Goal: Task Accomplishment & Management: Use online tool/utility

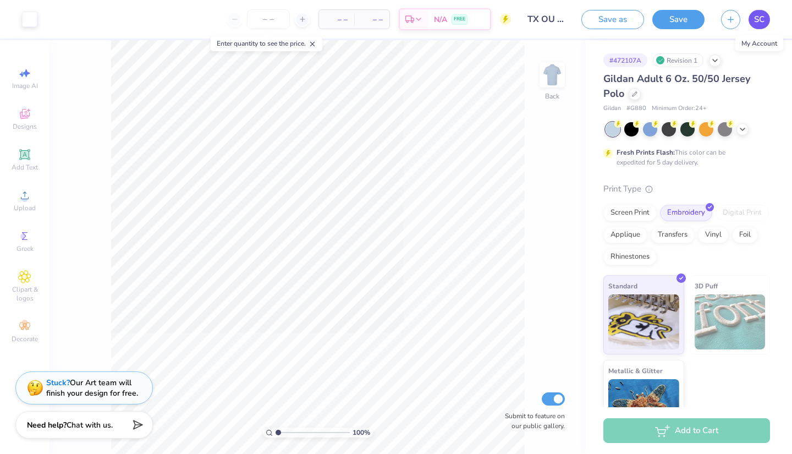
click at [364, 17] on span "SC" at bounding box center [759, 19] width 10 height 13
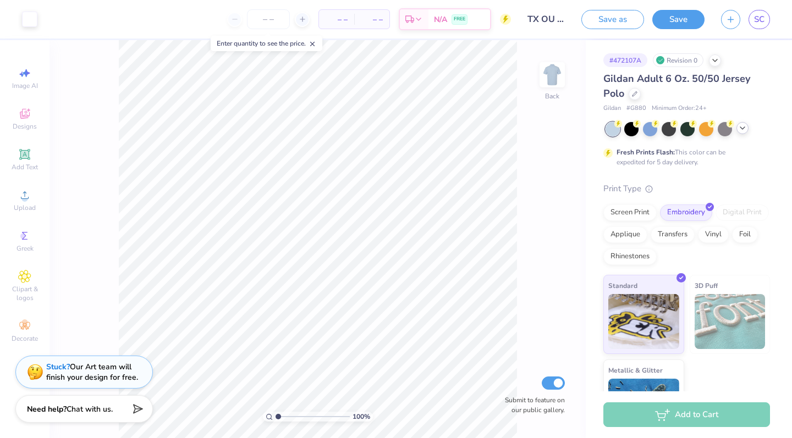
click at [743, 130] on icon at bounding box center [742, 128] width 9 height 9
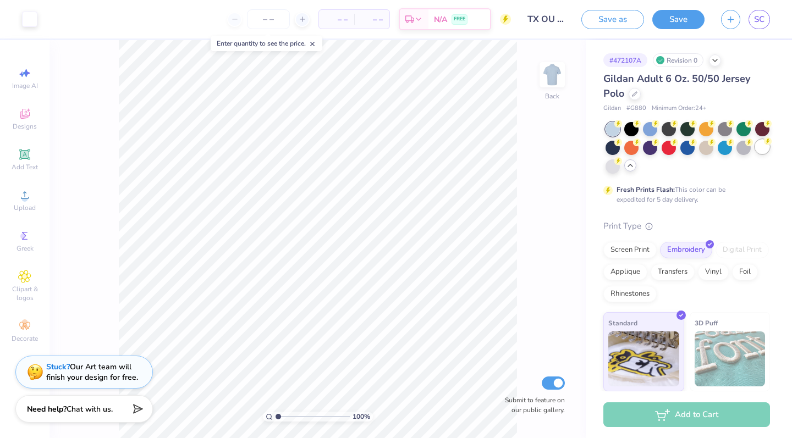
click at [756, 147] on div at bounding box center [762, 147] width 14 height 14
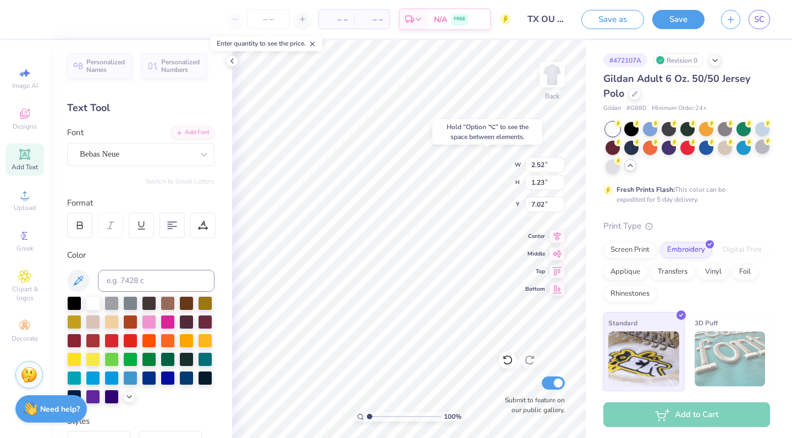
type input "5.06"
click at [32, 18] on div at bounding box center [29, 17] width 15 height 15
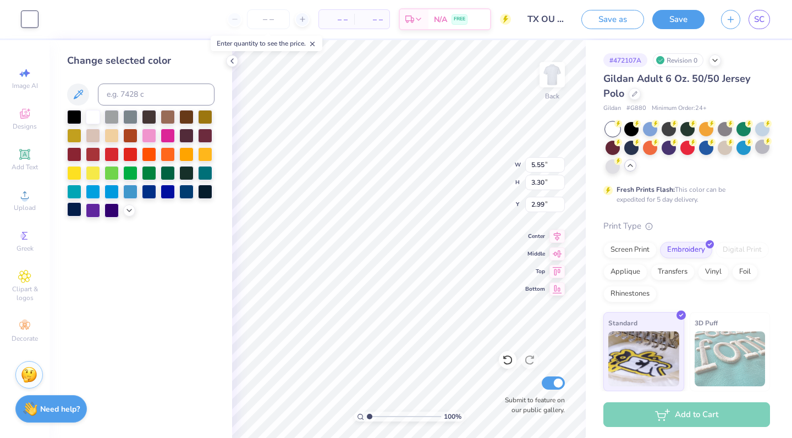
click at [78, 211] on div at bounding box center [74, 209] width 14 height 14
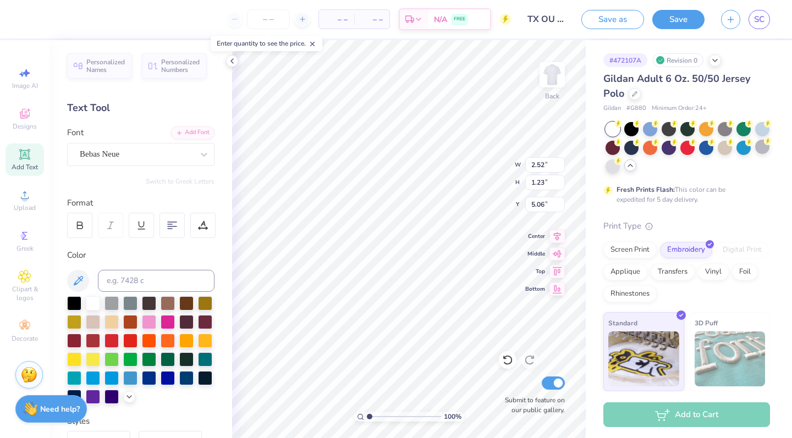
type input "5.32"
type input "9.23"
type input "2.52"
type input "1.23"
type input "5.32"
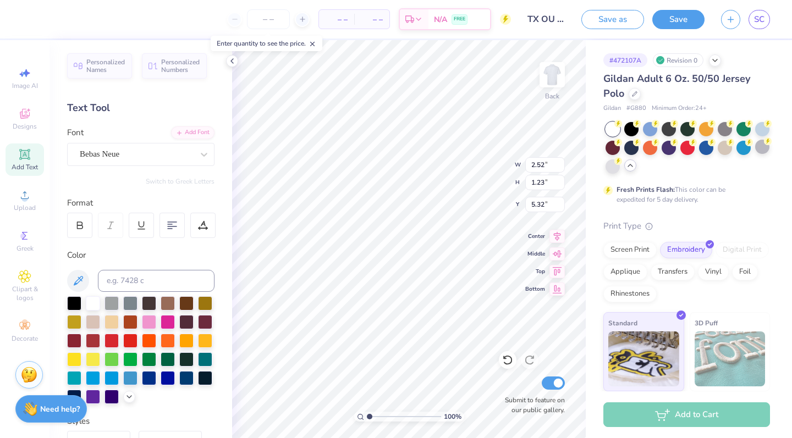
type input "4.42"
type input "2.15"
type input "2.72"
type input "5.55"
type input "2.07"
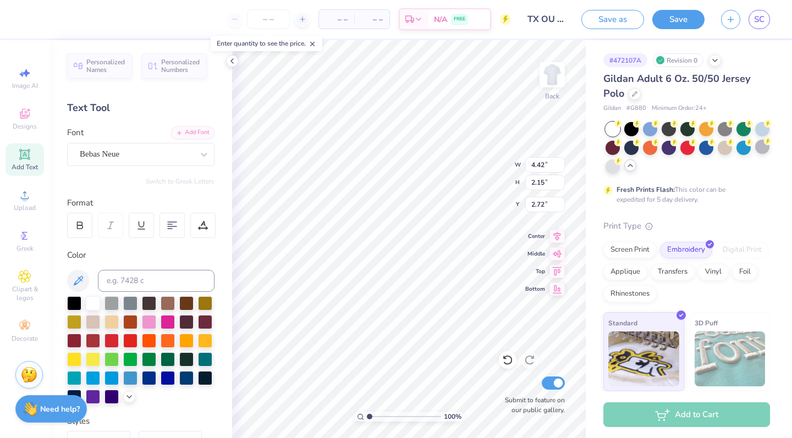
type input "9.23"
type textarea "TX OU 25"
type input "4.28"
type input "1.17"
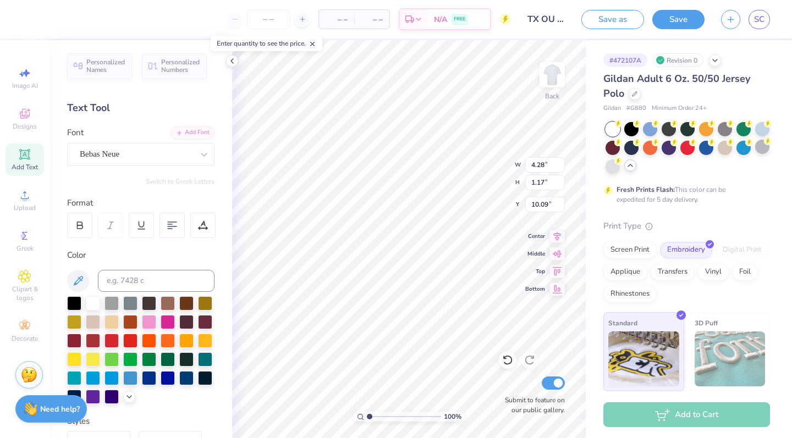
type input "5.21"
type textarea "TX OU 2025"
type input "4.61"
type input "0.97"
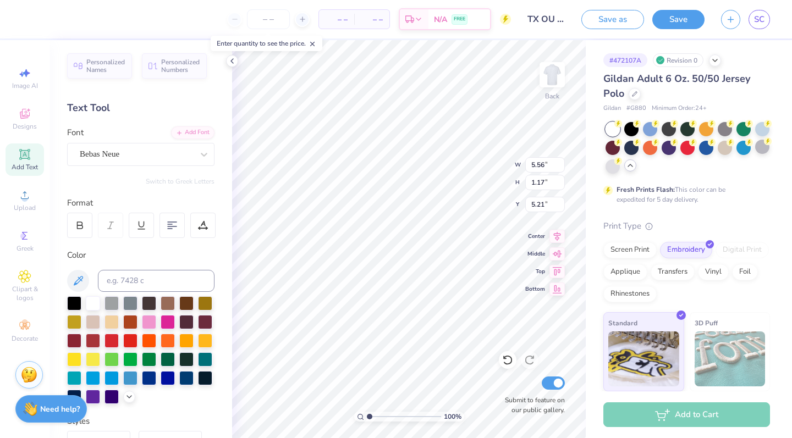
type input "5.41"
type input "5.33"
click at [120, 156] on div "Bebas Neue" at bounding box center [137, 154] width 116 height 17
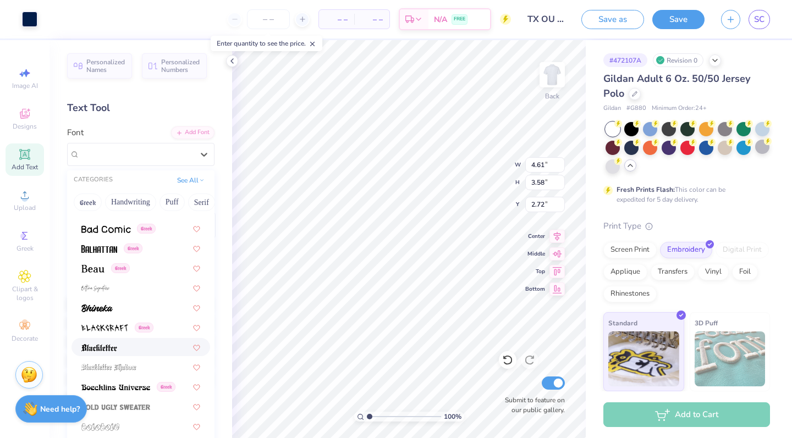
scroll to position [497, 0]
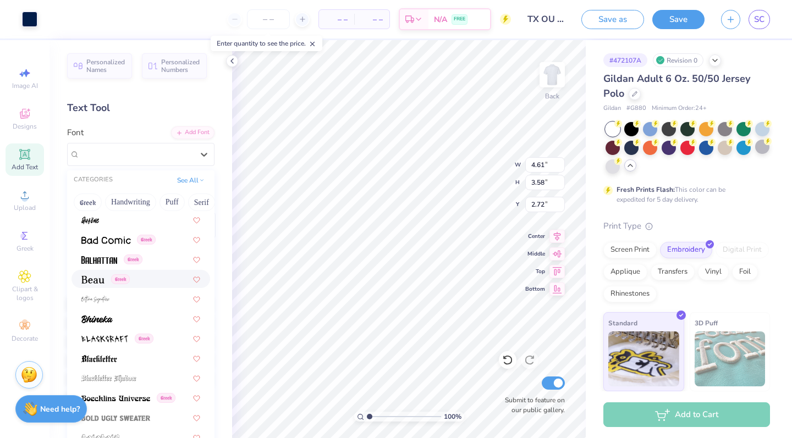
click at [162, 279] on div "Greek" at bounding box center [140, 279] width 119 height 12
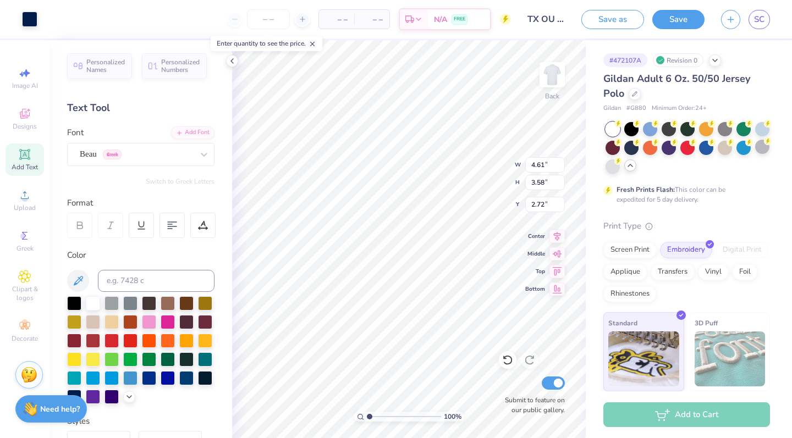
type input "7.16"
type input "3.67"
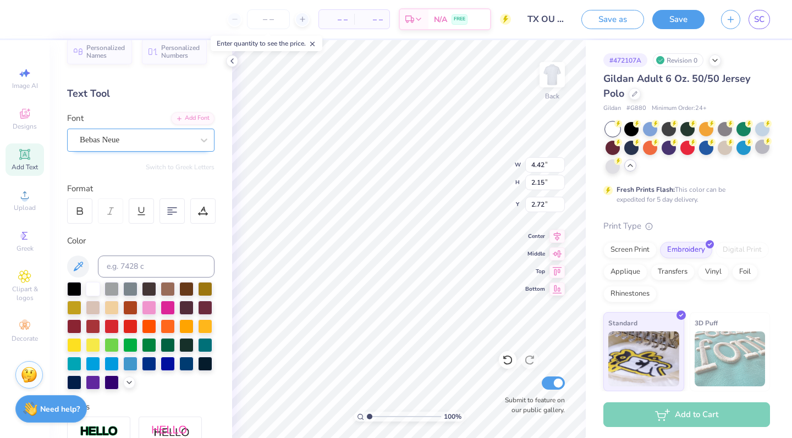
click at [151, 144] on div "Bebas Neue" at bounding box center [137, 139] width 116 height 17
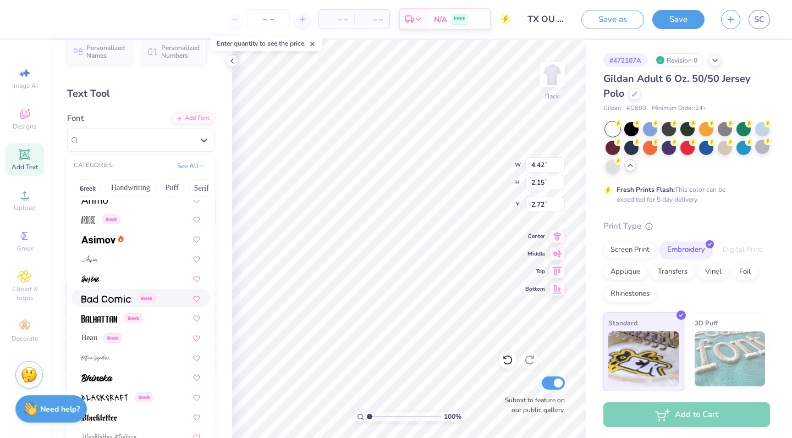
scroll to position [465, 0]
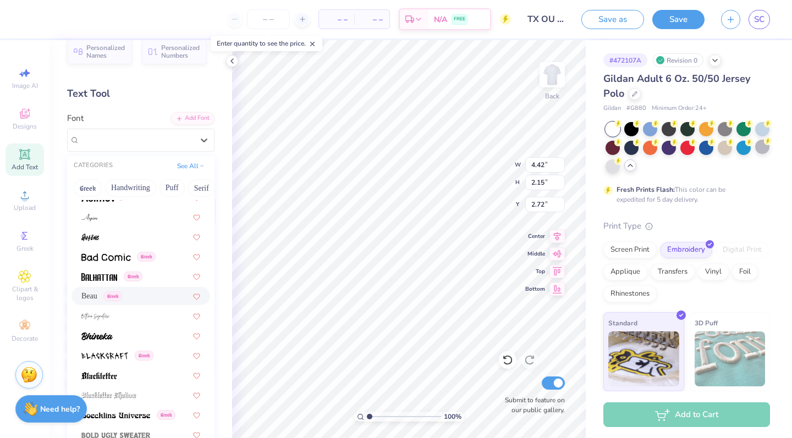
click at [141, 298] on div "Beau Greek" at bounding box center [140, 296] width 119 height 12
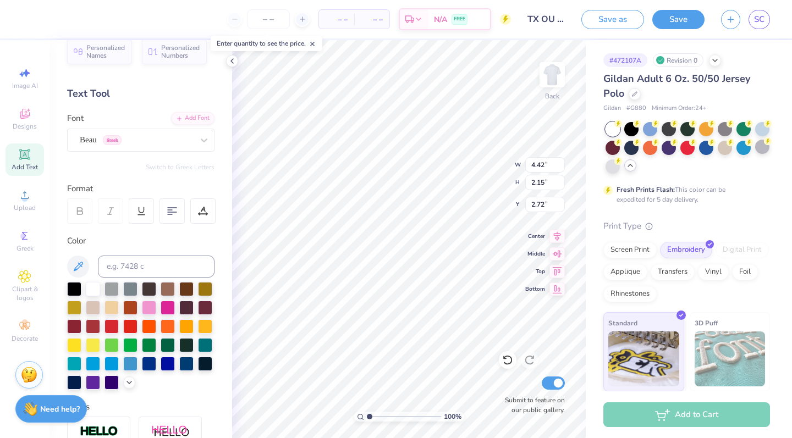
type input "6.95"
type input "2.14"
type input "5.08"
type input "0.82"
type input "5.30"
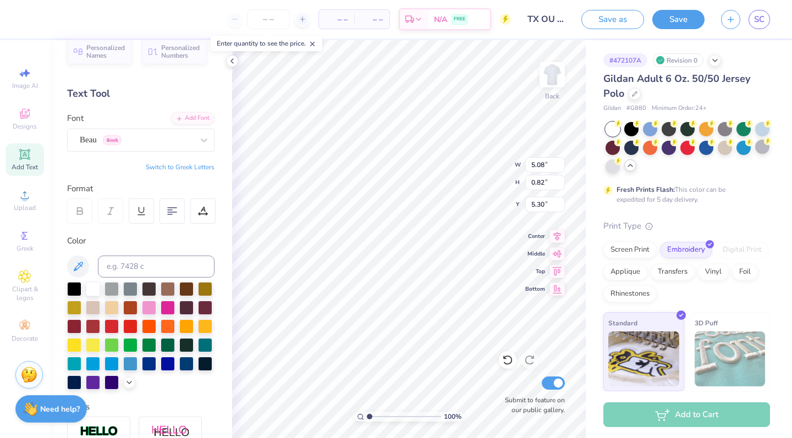
type input "6.95"
type input "2.14"
type input "2.72"
type input "6.18"
type input "1.91"
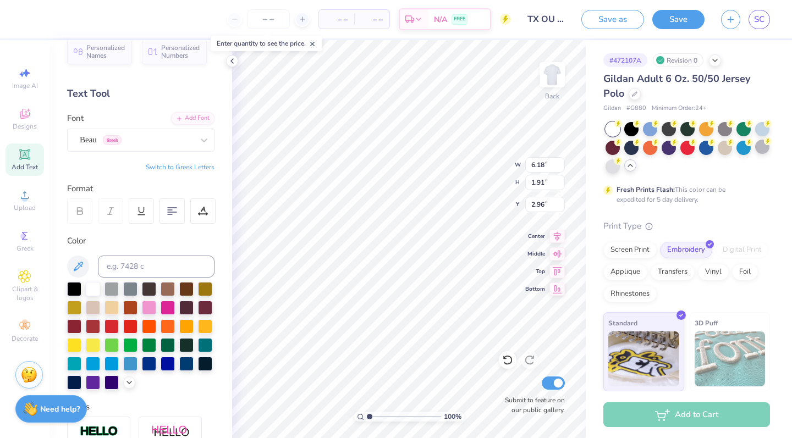
type input "3.40"
type input "5.57"
click at [682, 17] on button "Save" at bounding box center [678, 17] width 52 height 19
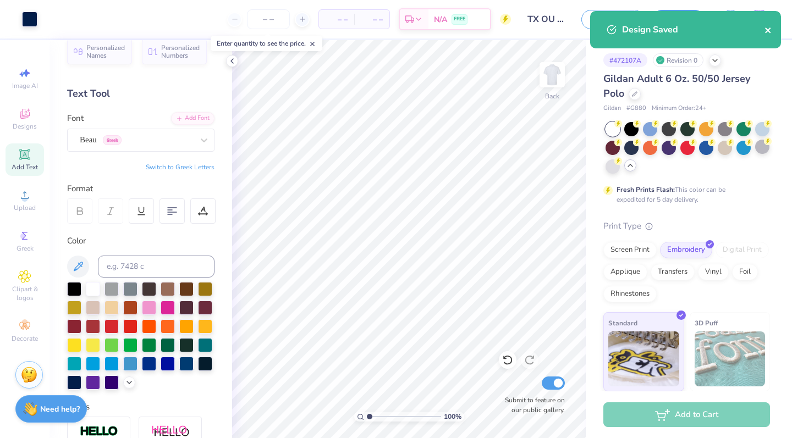
click at [769, 28] on icon "close" at bounding box center [769, 30] width 8 height 9
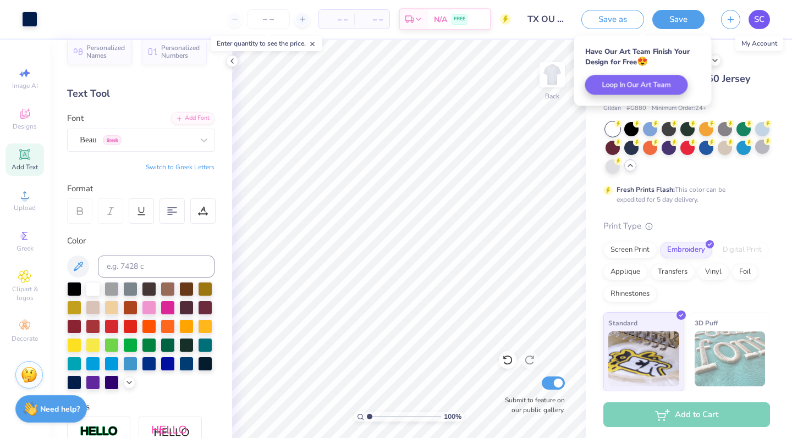
click at [759, 19] on span "SC" at bounding box center [759, 19] width 10 height 13
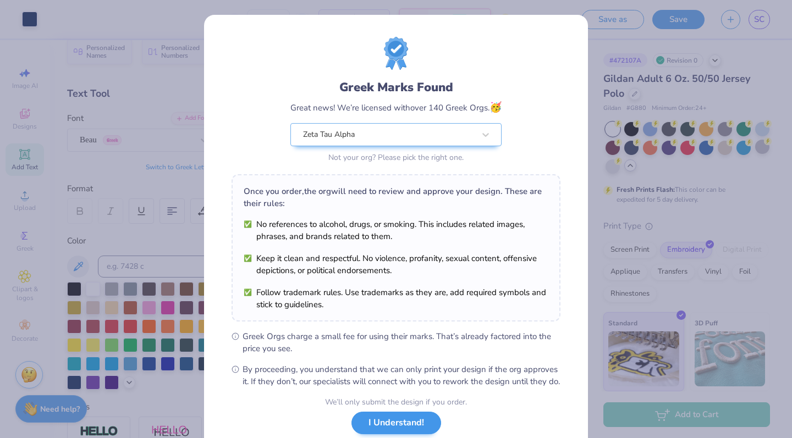
click at [393, 432] on button "I Understand!" at bounding box center [397, 423] width 90 height 23
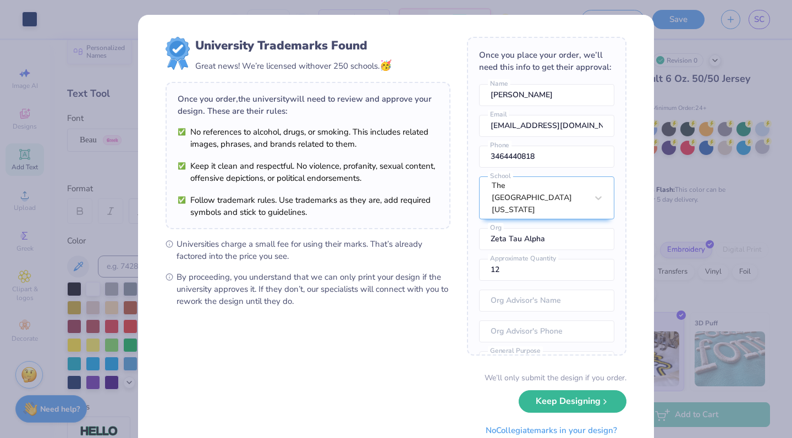
click at [695, 300] on div "University Trademarks Found Great news! We’re licensed with over 250 schools. 🥳…" at bounding box center [396, 219] width 792 height 438
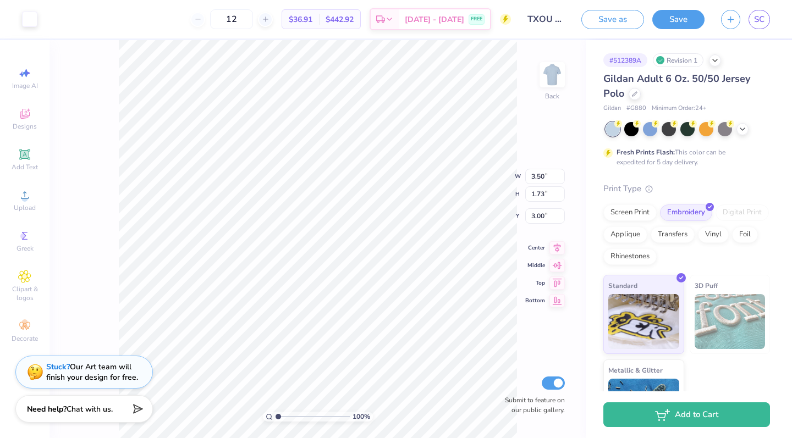
click at [561, 141] on div "100 % Back W 3.50 3.50 " H 1.73 1.73 " Y 3.00 3.00 " Center Middle Top Bottom S…" at bounding box center [318, 239] width 536 height 398
click at [758, 20] on span "SC" at bounding box center [759, 19] width 10 height 13
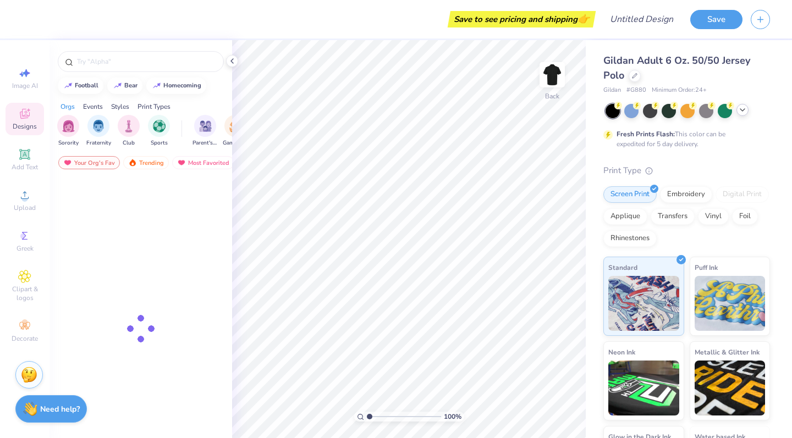
click at [745, 111] on icon at bounding box center [742, 110] width 9 height 9
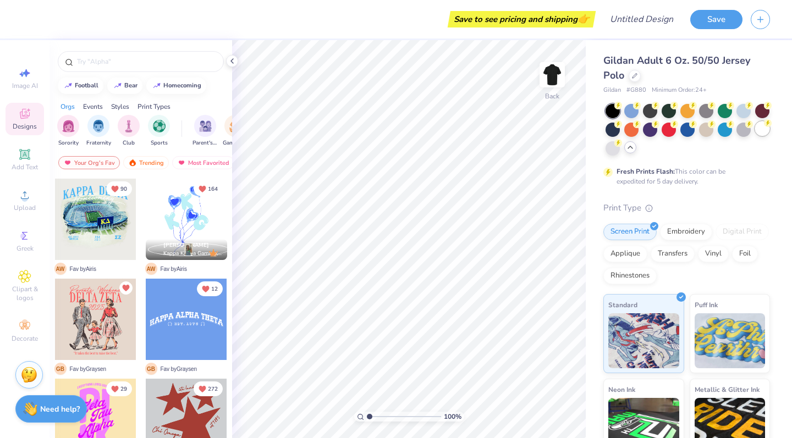
click at [760, 131] on div at bounding box center [762, 129] width 14 height 14
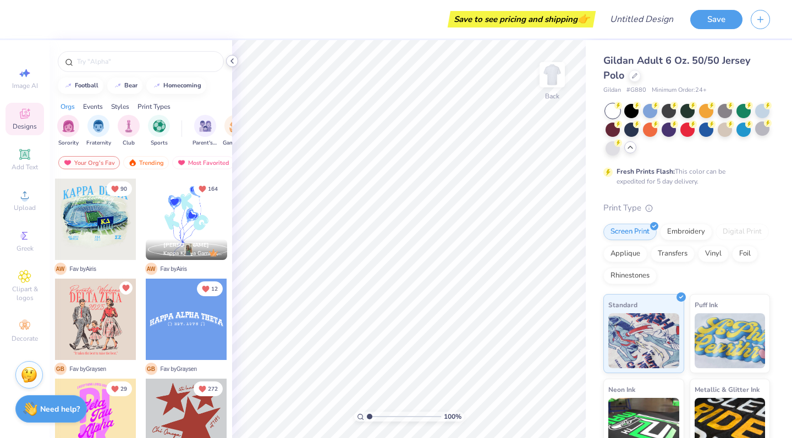
click at [233, 63] on icon at bounding box center [232, 61] width 9 height 9
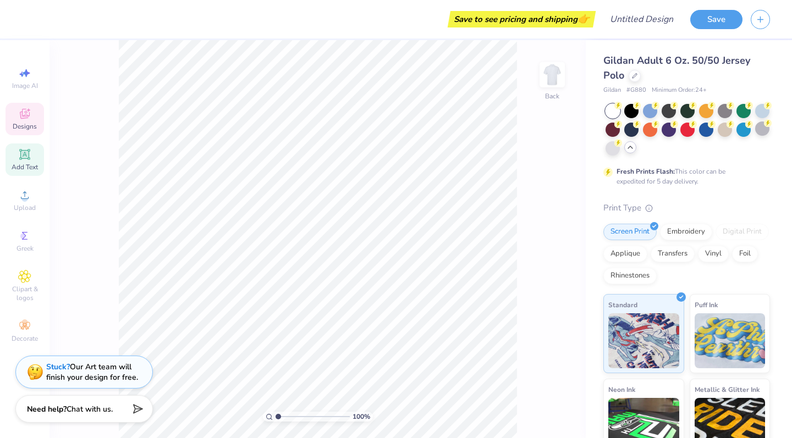
click at [21, 157] on icon at bounding box center [24, 154] width 10 height 10
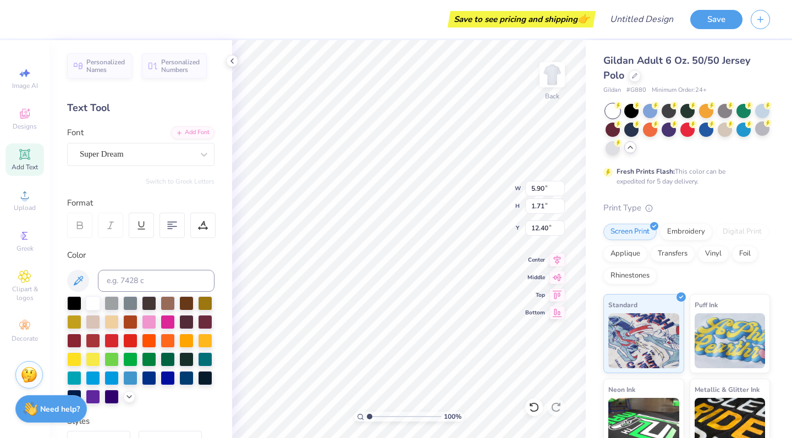
paste textarea "Price: Minimum:"
type textarea "TEXTPrice: Minimum:"
paste textarea "Price: Minimum:"
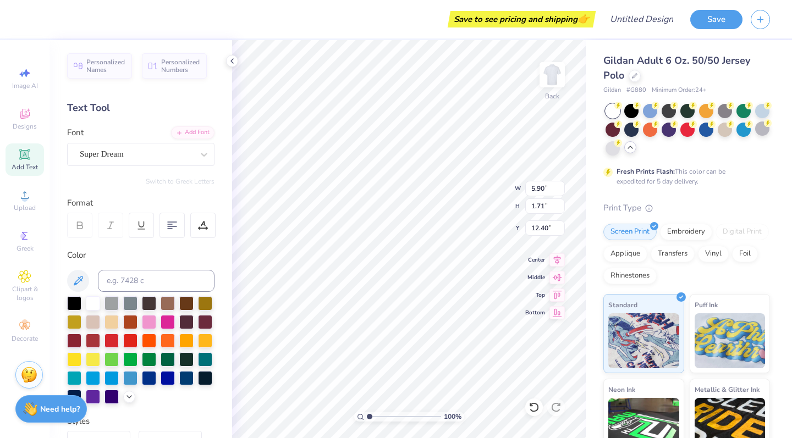
scroll to position [1, 1]
type textarea "Price:"
click at [233, 58] on icon at bounding box center [232, 61] width 9 height 9
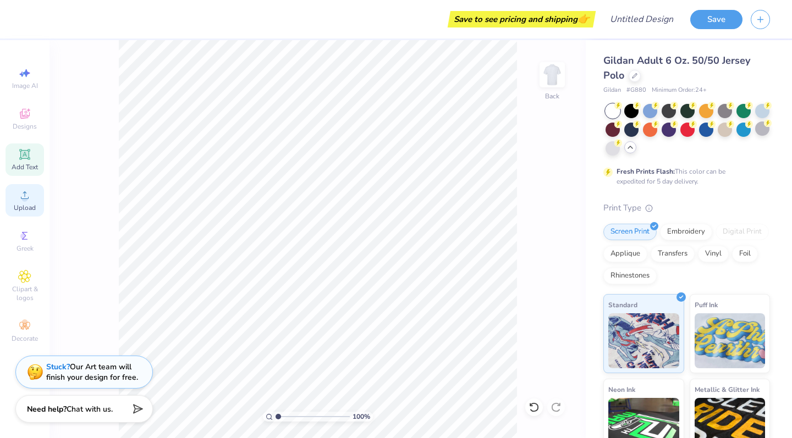
click at [30, 194] on icon at bounding box center [24, 195] width 13 height 13
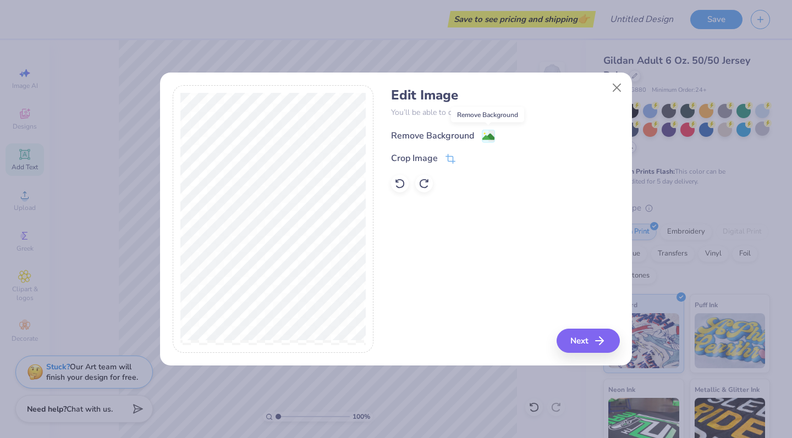
click at [487, 136] on image at bounding box center [488, 137] width 12 height 12
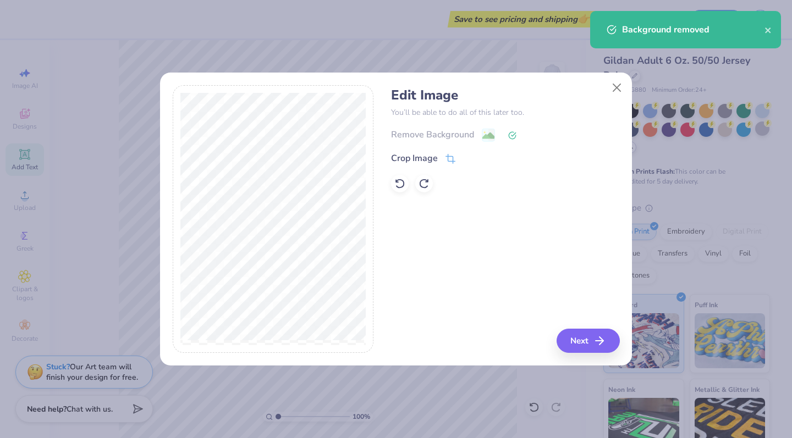
click at [486, 141] on div "Remove Background" at bounding box center [505, 135] width 228 height 14
click at [488, 135] on div "Remove Background" at bounding box center [505, 135] width 228 height 14
click at [398, 184] on icon at bounding box center [399, 183] width 11 height 11
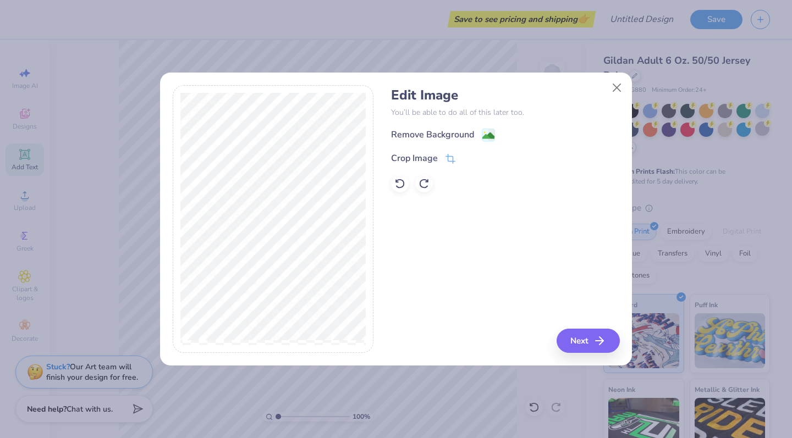
click at [579, 326] on div "Edit Image You’ll be able to do all of this later too. Remove Background Crop I…" at bounding box center [505, 219] width 228 height 268
click at [579, 338] on button "Next" at bounding box center [589, 341] width 63 height 24
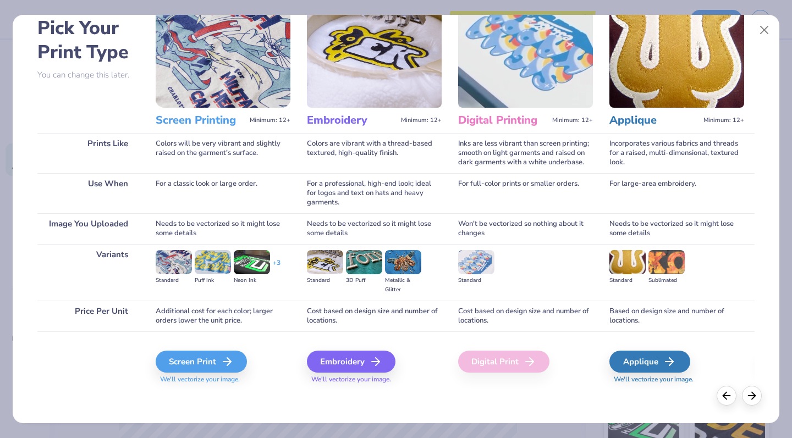
scroll to position [55, 0]
click at [215, 357] on div "Screen Print" at bounding box center [202, 362] width 91 height 22
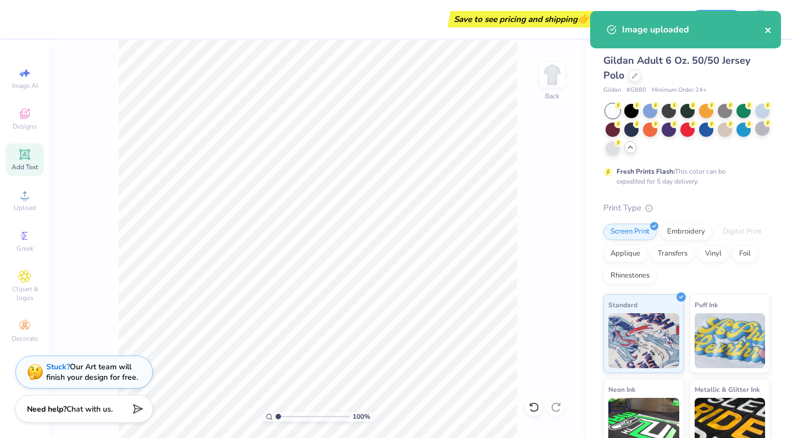
click at [767, 30] on icon "close" at bounding box center [768, 31] width 6 height 6
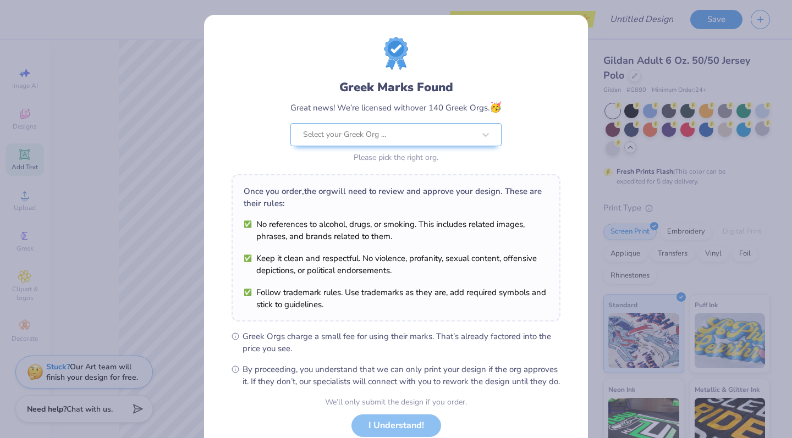
click at [399, 437] on div "We’ll only submit the design if you order. I Understand! No Greek marks in your…" at bounding box center [396, 431] width 142 height 69
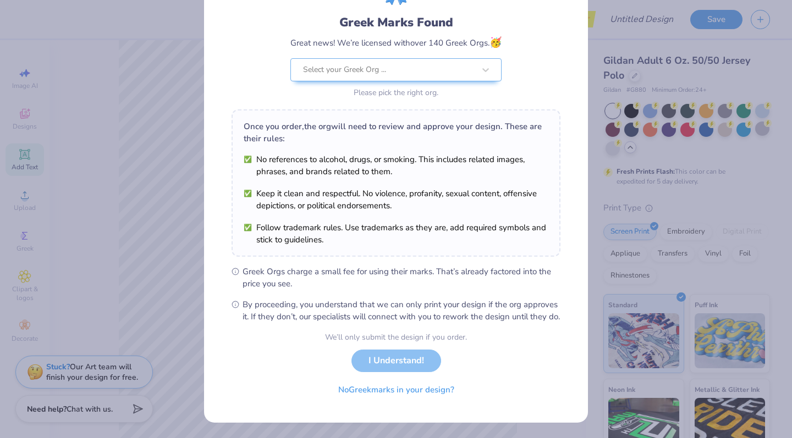
scroll to position [76, 0]
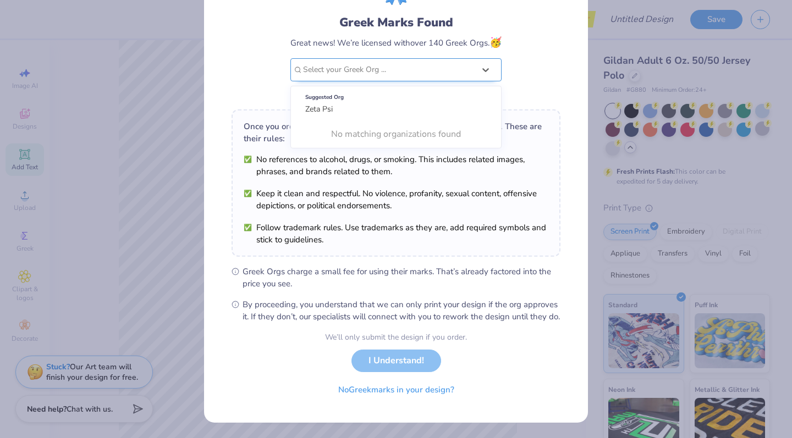
click at [430, 63] on div at bounding box center [389, 70] width 172 height 14
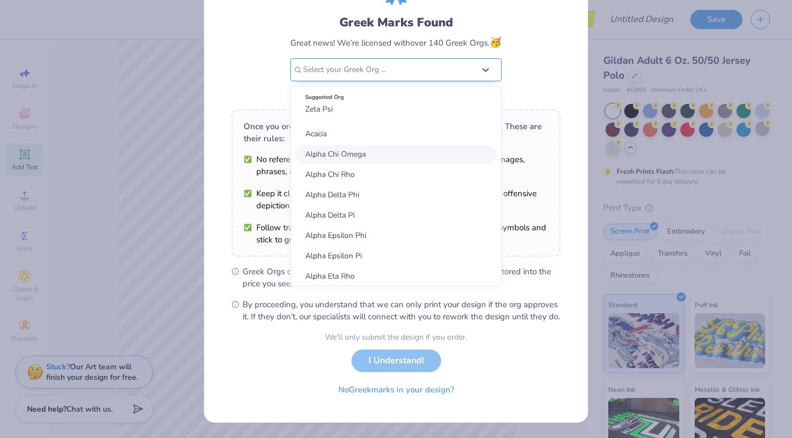
scroll to position [0, 0]
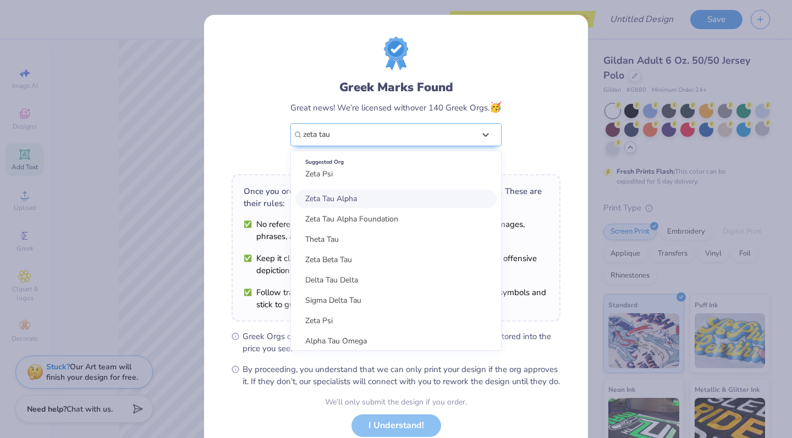
click at [375, 199] on div "Zeta Tau Alpha" at bounding box center [395, 199] width 201 height 19
type input "zeta tau"
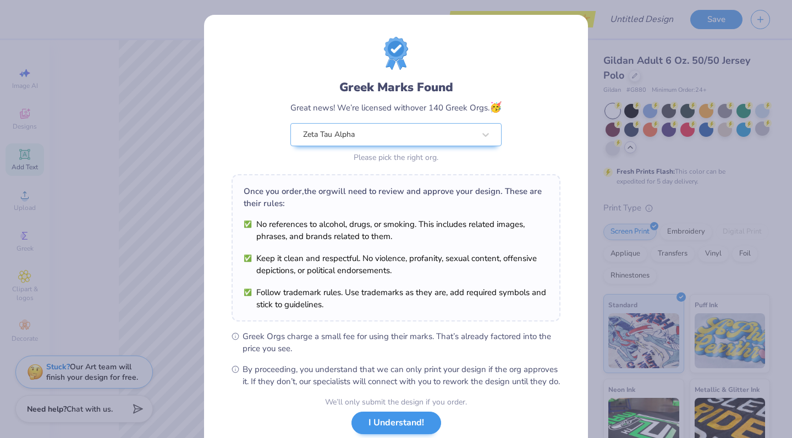
click at [413, 435] on button "I Understand!" at bounding box center [397, 423] width 90 height 23
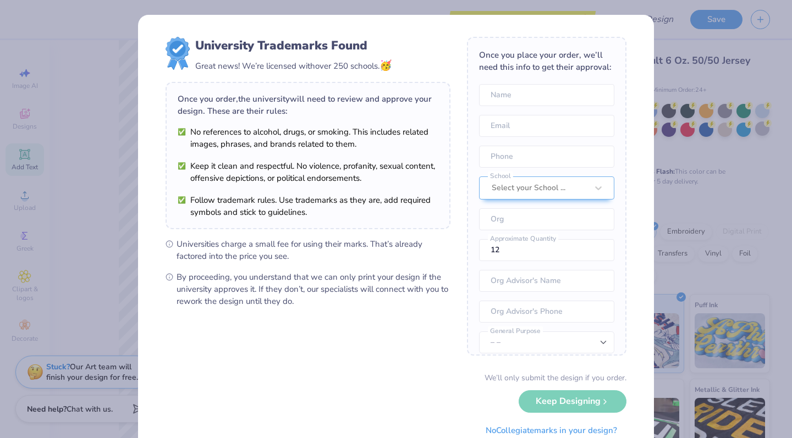
click at [577, 409] on div "We’ll only submit the design if you order. Keep Designing No Collegiate marks i…" at bounding box center [396, 406] width 461 height 69
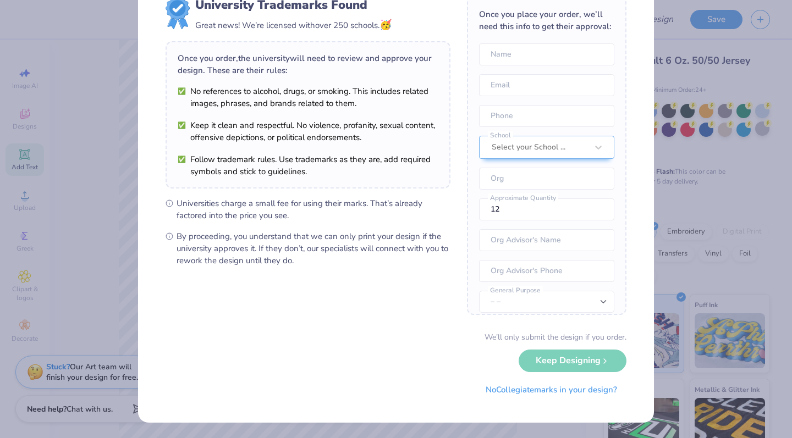
scroll to position [40, 0]
click at [587, 394] on button "No Collegiate marks in your design?" at bounding box center [551, 388] width 150 height 23
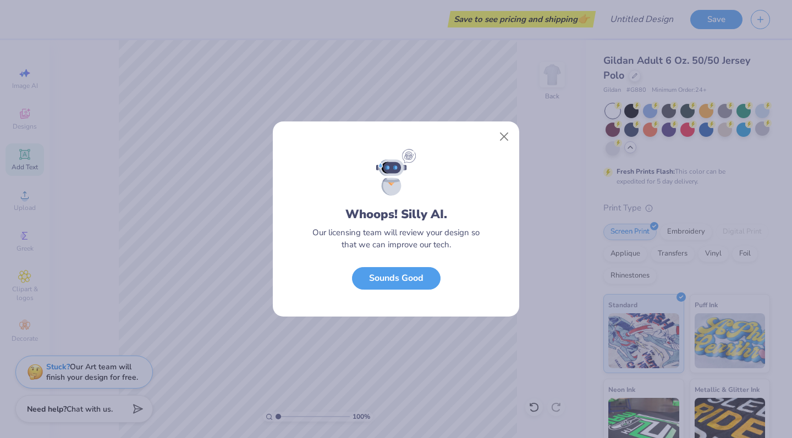
scroll to position [0, 0]
click at [503, 132] on button "Close" at bounding box center [504, 137] width 21 height 21
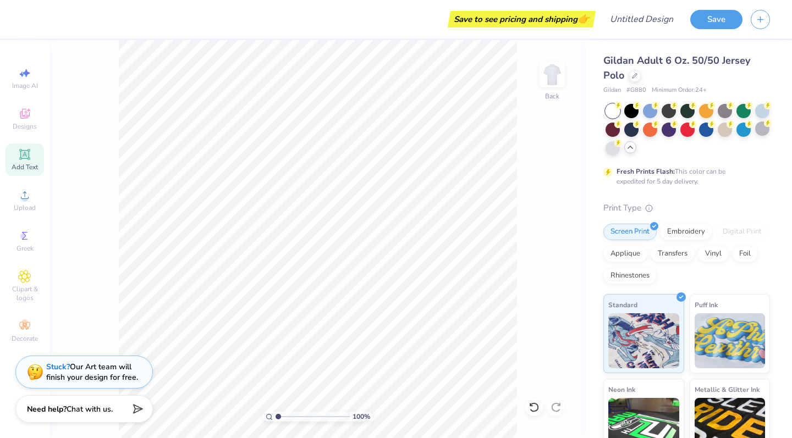
click at [30, 151] on icon at bounding box center [24, 154] width 13 height 13
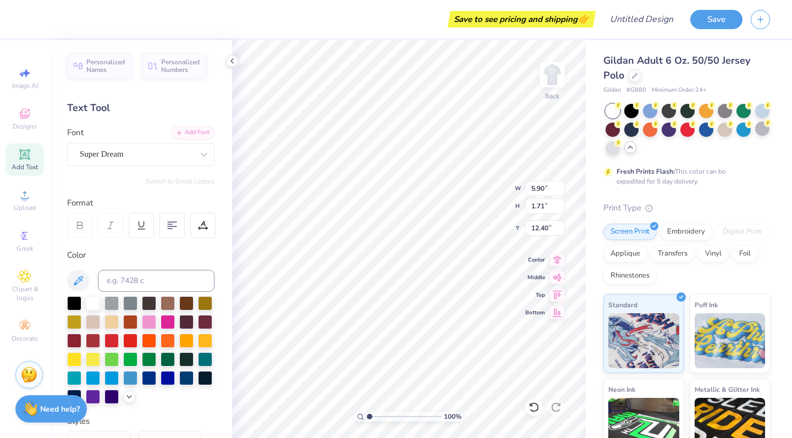
scroll to position [1, 1]
type textarea "TEXTPrice: Minimum:"
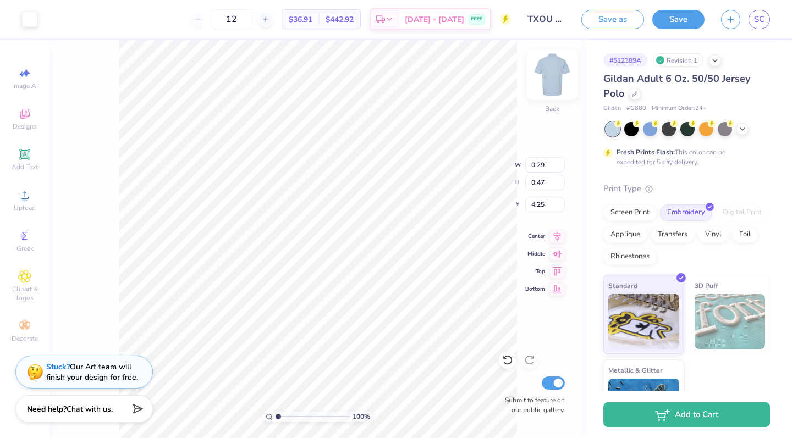
type input "0.31"
type input "0.48"
type input "4.24"
type input "0.40"
type input "0.48"
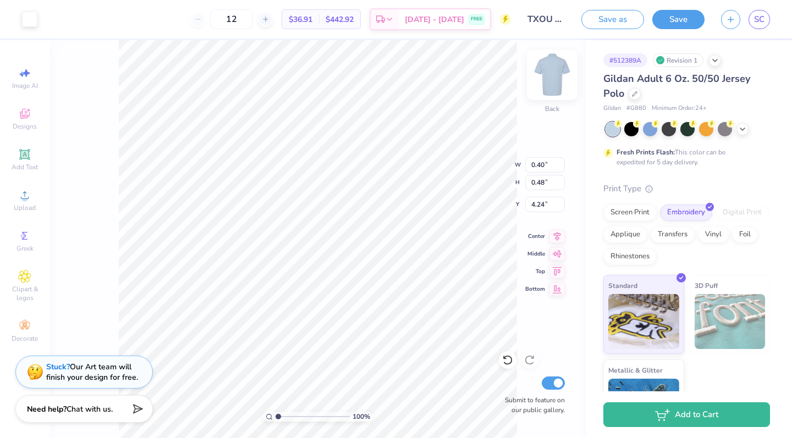
type input "0.81"
type input "0.94"
type input "3.02"
type input "0.99"
type input "0.96"
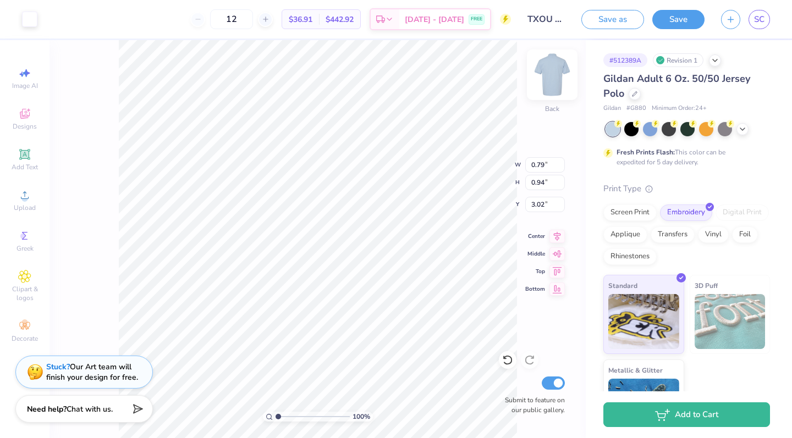
type input "3.00"
click at [746, 94] on div "Gildan Adult 6 Oz. 50/50 Jersey Polo" at bounding box center [687, 87] width 167 height 30
click at [755, 18] on span "SC" at bounding box center [759, 19] width 10 height 13
